Goal: Check status: Check status

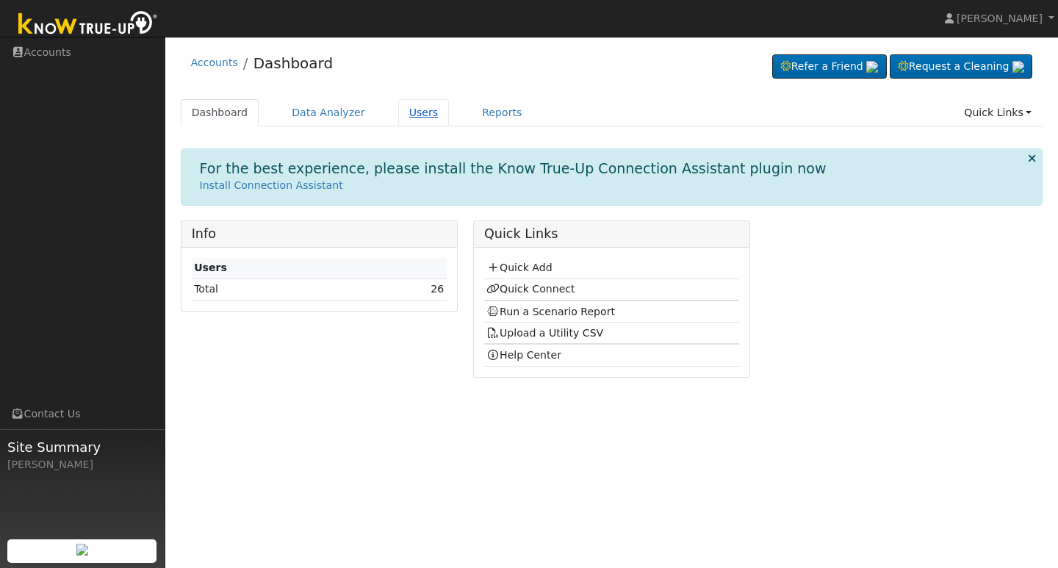
click at [414, 112] on link "Users" at bounding box center [423, 112] width 51 height 27
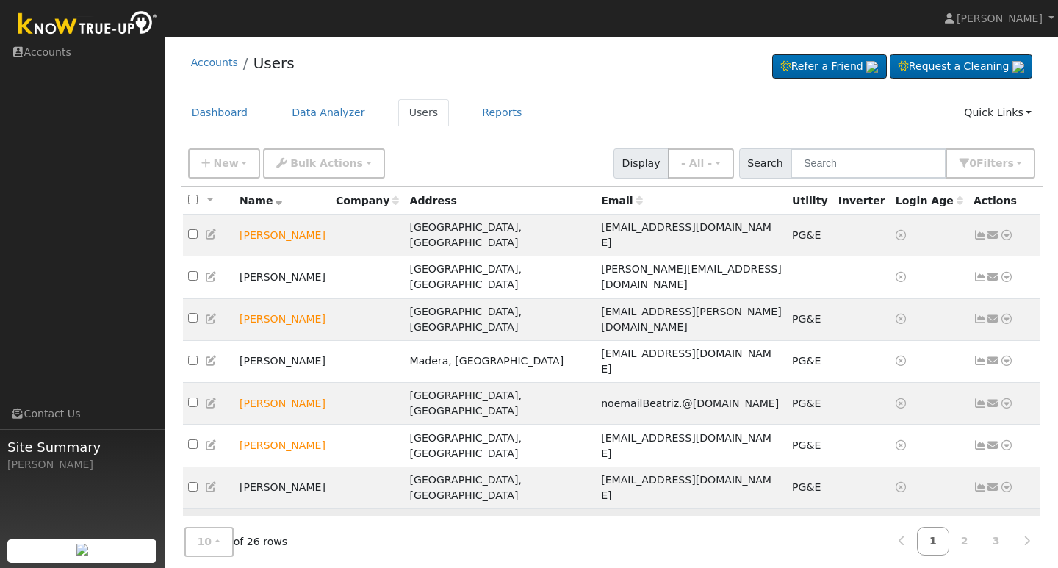
click at [285, 509] on td "Charles Franco" at bounding box center [282, 530] width 96 height 42
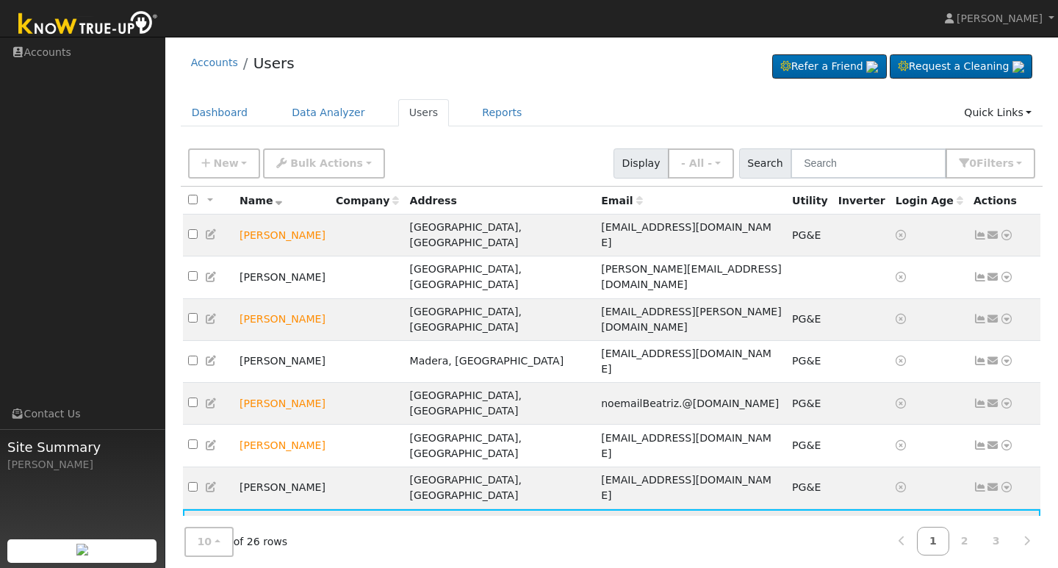
click at [285, 509] on td "Charles Franco" at bounding box center [282, 530] width 96 height 42
click at [485, 114] on link "Reports" at bounding box center [502, 112] width 62 height 27
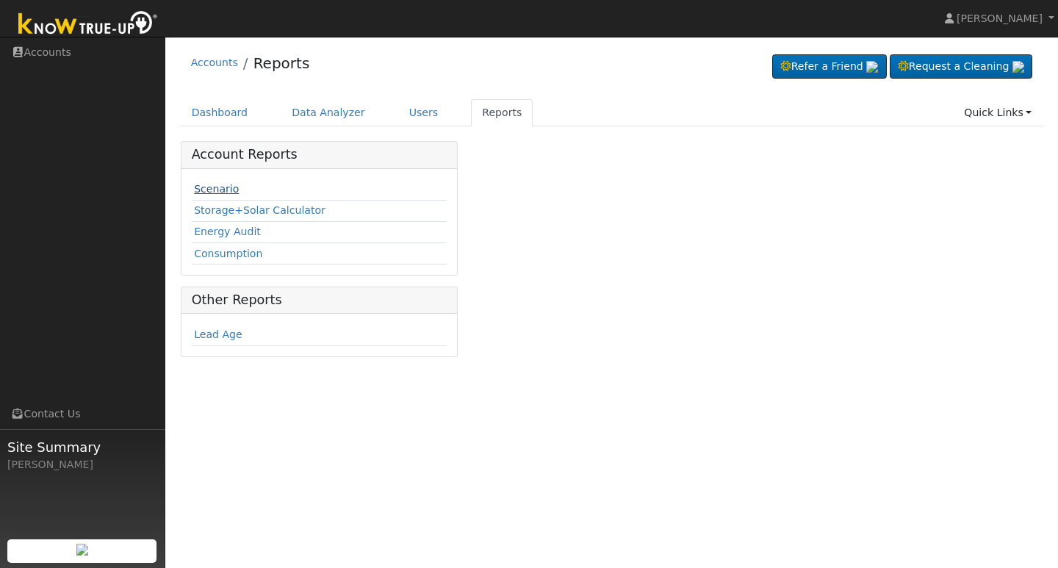
click at [220, 187] on link "Scenario" at bounding box center [216, 189] width 45 height 12
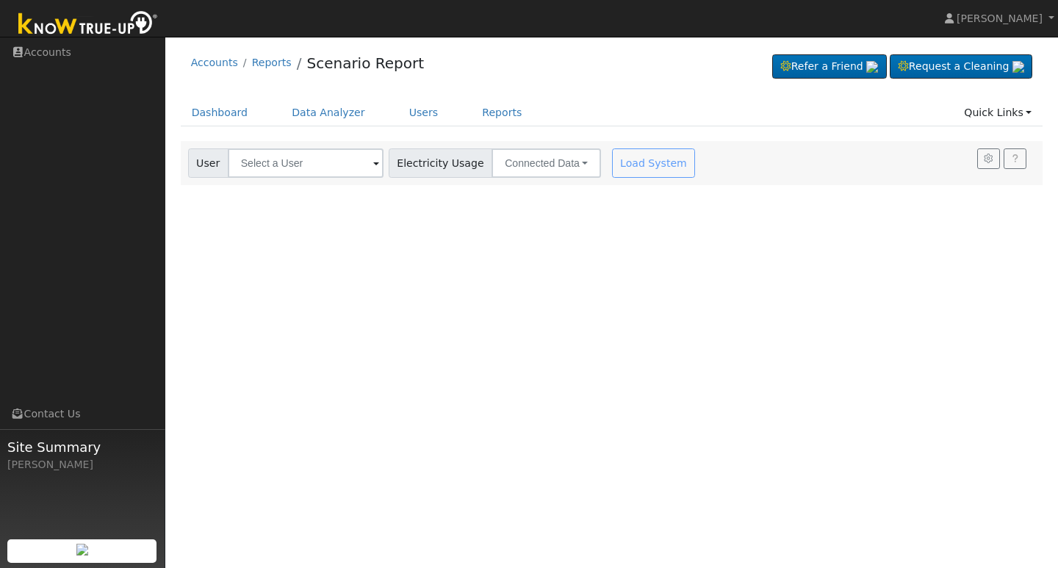
click at [373, 162] on span at bounding box center [376, 164] width 6 height 17
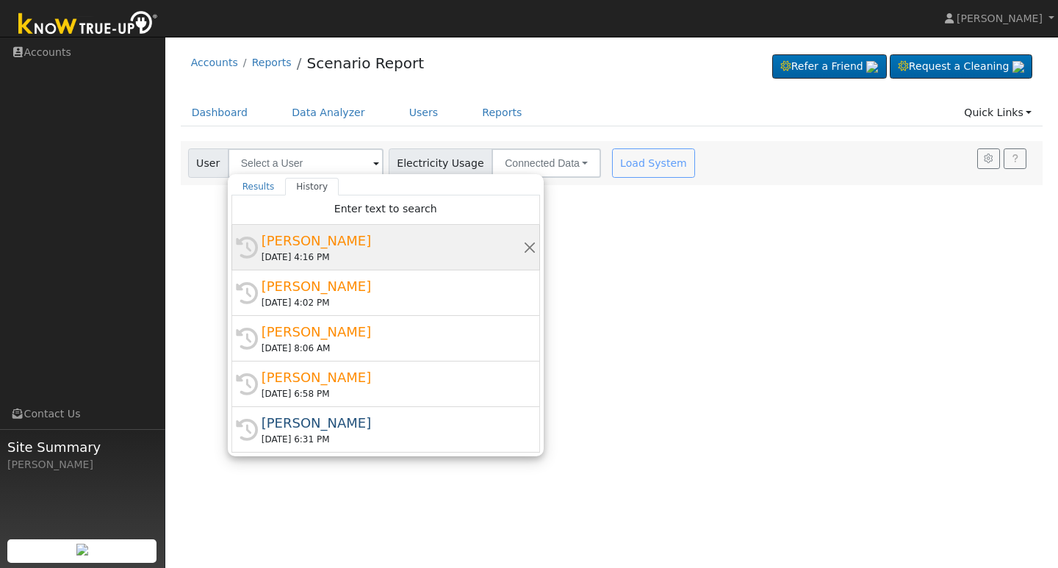
click at [328, 242] on div "[PERSON_NAME]" at bounding box center [391, 241] width 261 height 20
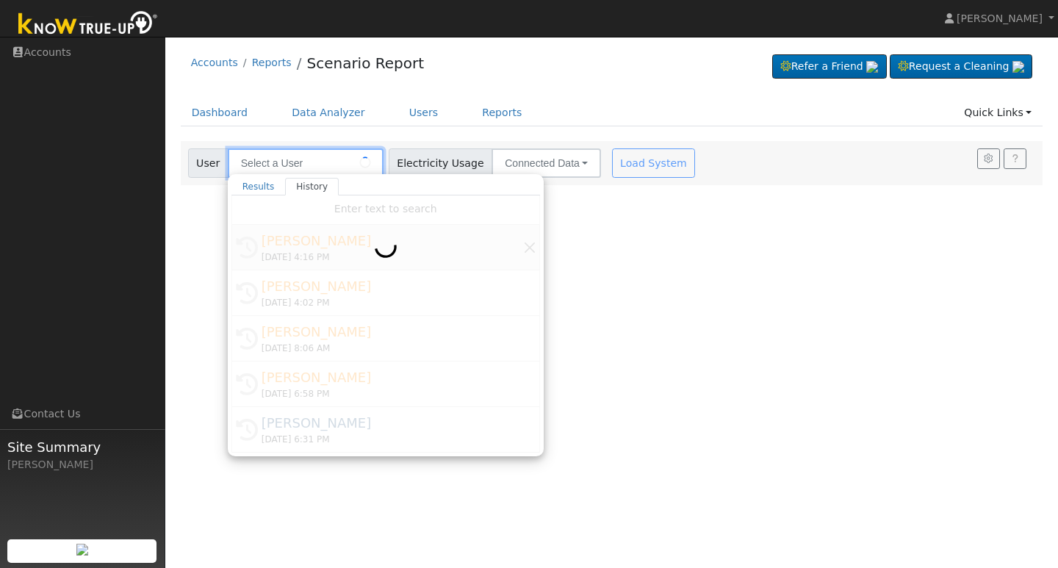
type input "[PERSON_NAME]"
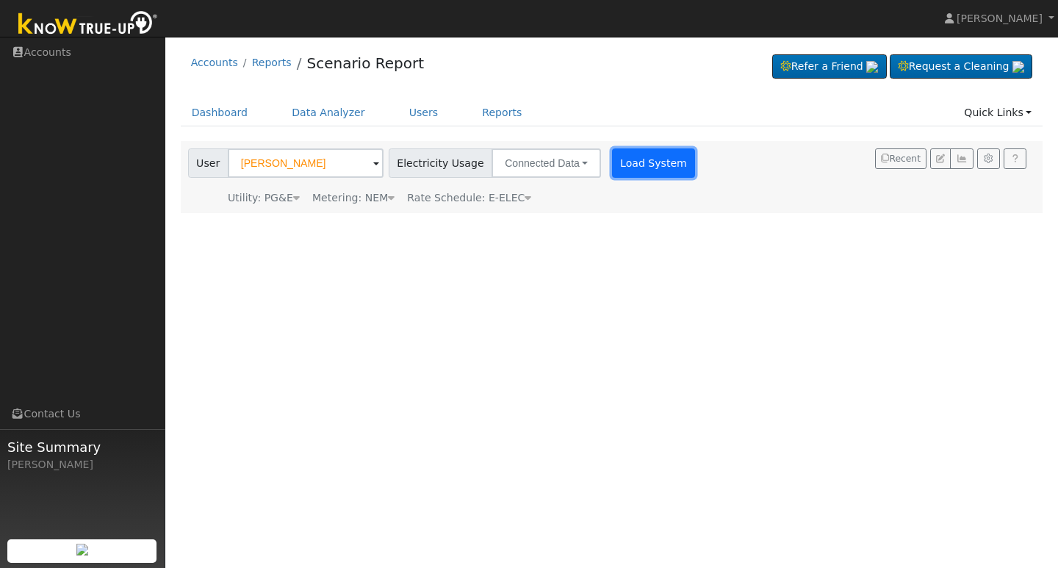
click at [623, 166] on button "Load System" at bounding box center [654, 162] width 84 height 29
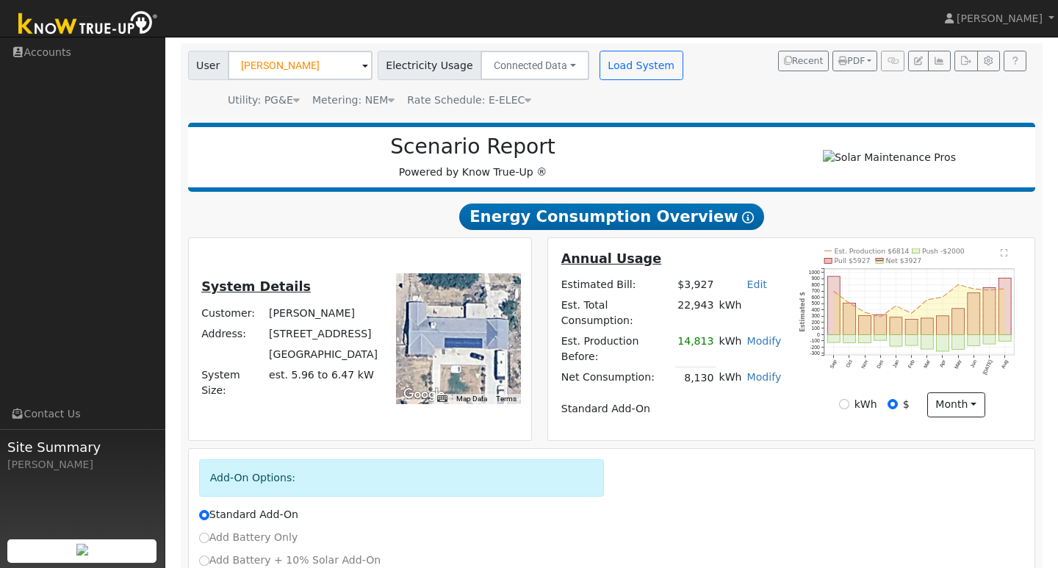
scroll to position [98, 0]
